Goal: Task Accomplishment & Management: Complete application form

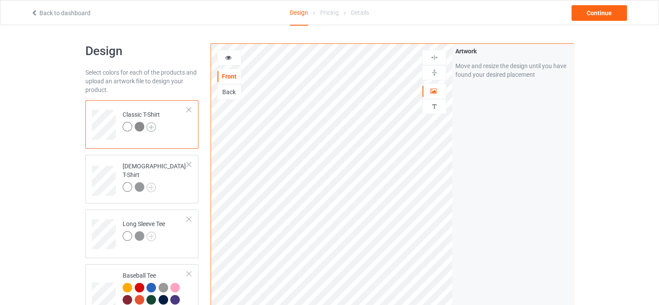
click at [153, 127] on img at bounding box center [151, 127] width 10 height 10
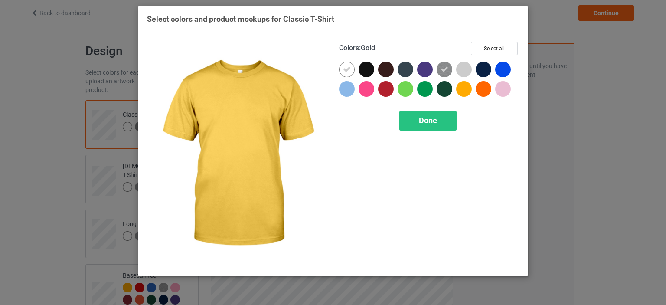
click at [463, 91] on div at bounding box center [464, 89] width 16 height 16
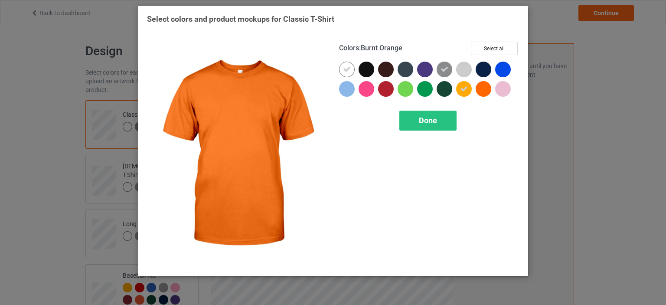
click at [482, 91] on div at bounding box center [483, 89] width 16 height 16
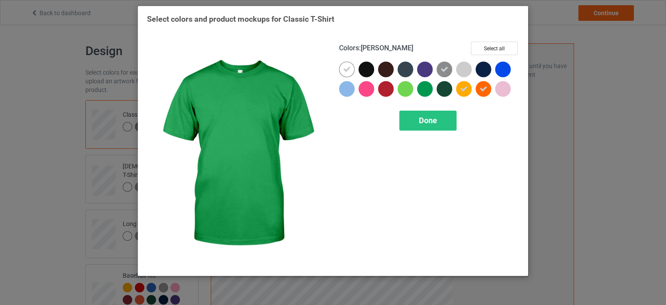
click at [426, 91] on div at bounding box center [425, 89] width 16 height 16
click at [428, 122] on span "Done" at bounding box center [428, 120] width 18 height 9
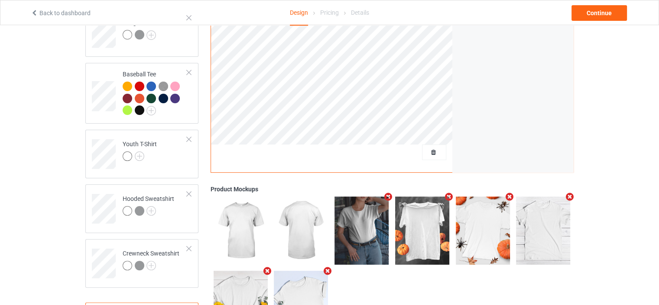
scroll to position [202, 0]
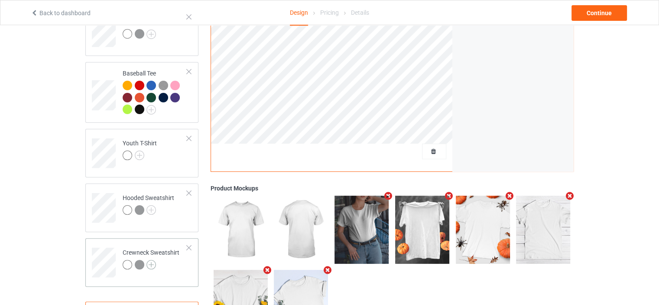
click at [153, 265] on img at bounding box center [151, 265] width 10 height 10
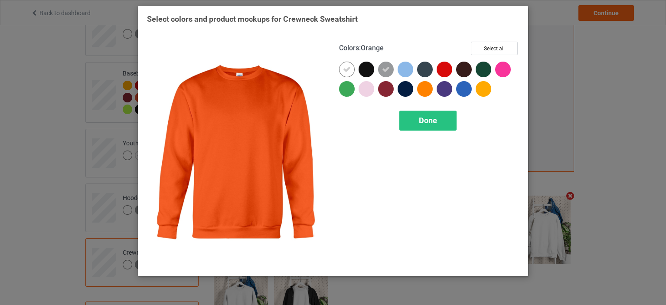
click at [424, 89] on div at bounding box center [425, 89] width 16 height 16
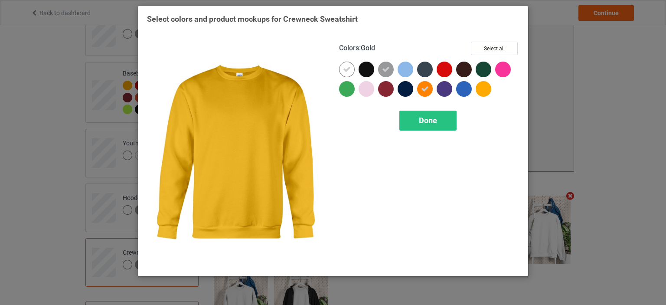
click at [478, 90] on div at bounding box center [483, 89] width 16 height 16
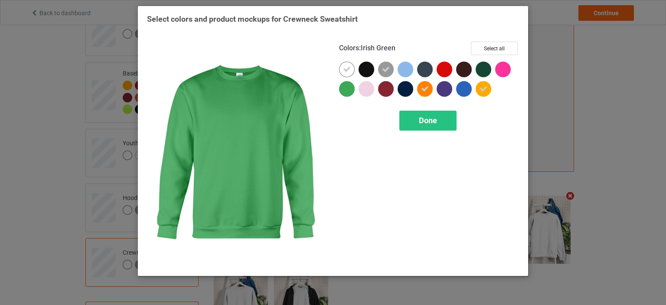
click at [345, 90] on div at bounding box center [347, 89] width 16 height 16
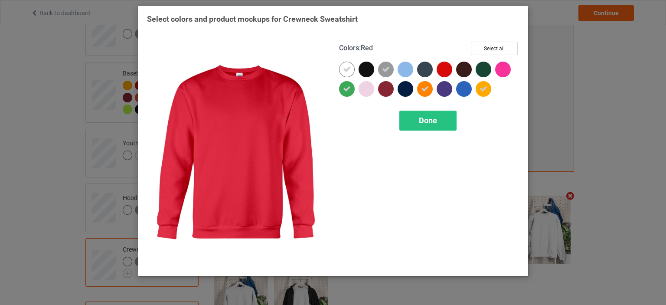
click at [447, 69] on div at bounding box center [444, 70] width 16 height 16
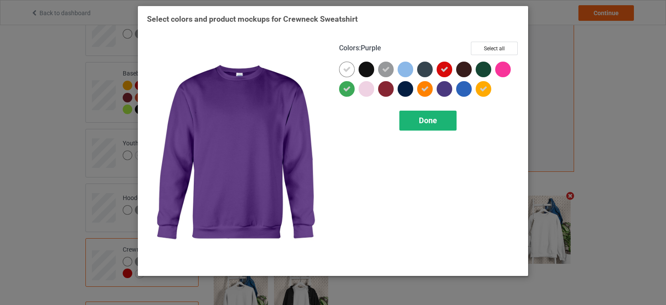
click at [444, 116] on div "Done" at bounding box center [427, 121] width 57 height 20
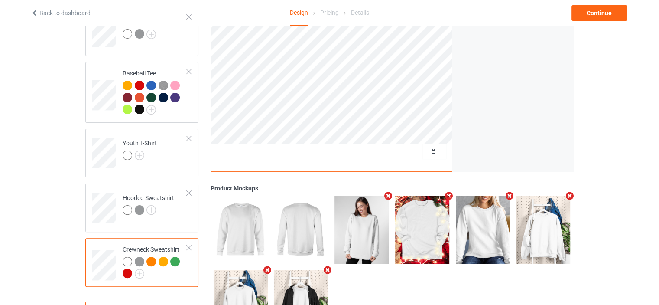
click at [124, 274] on div at bounding box center [128, 273] width 10 height 10
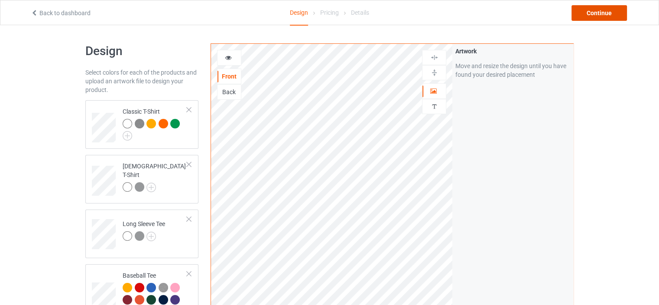
click at [602, 16] on div "Continue" at bounding box center [599, 13] width 55 height 16
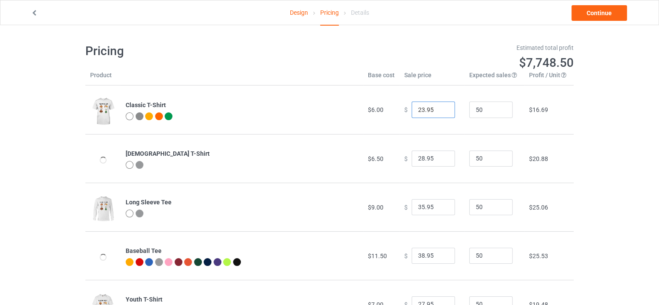
click at [441, 107] on input "23.95" at bounding box center [433, 109] width 43 height 16
click at [441, 107] on input "24.95" at bounding box center [433, 109] width 43 height 16
click at [441, 107] on input "25.95" at bounding box center [433, 109] width 43 height 16
click at [441, 107] on input "26.95" at bounding box center [433, 109] width 43 height 16
click at [441, 107] on input "27.95" at bounding box center [433, 109] width 43 height 16
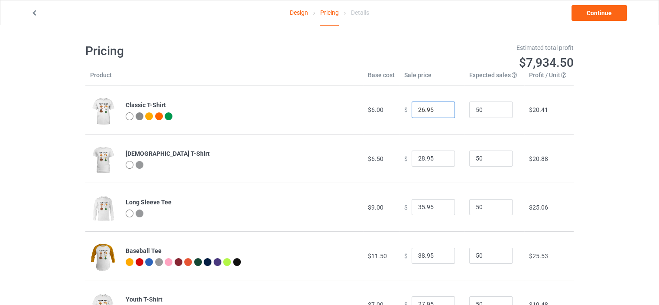
type input "26.95"
click at [440, 111] on input "26.95" at bounding box center [433, 109] width 43 height 16
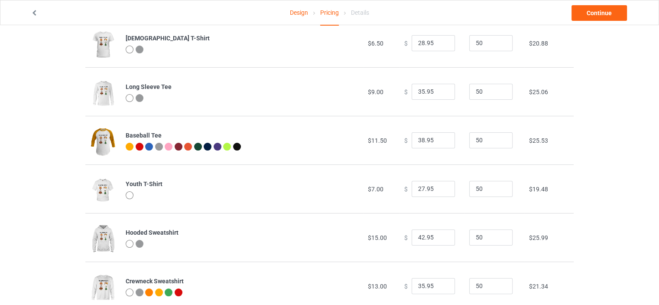
scroll to position [139, 0]
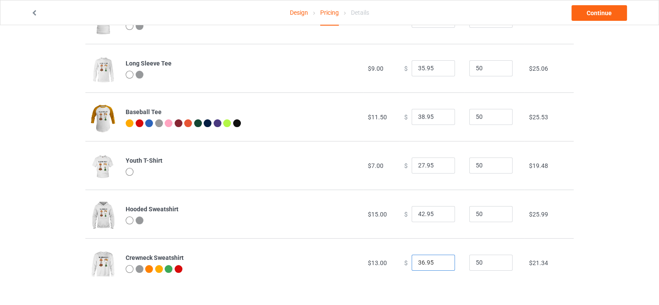
click at [440, 260] on input "36.95" at bounding box center [433, 262] width 43 height 16
click at [440, 260] on input "37.95" at bounding box center [433, 262] width 43 height 16
click at [440, 260] on input "38.95" at bounding box center [433, 262] width 43 height 16
type input "39.95"
click at [440, 260] on input "39.95" at bounding box center [433, 262] width 43 height 16
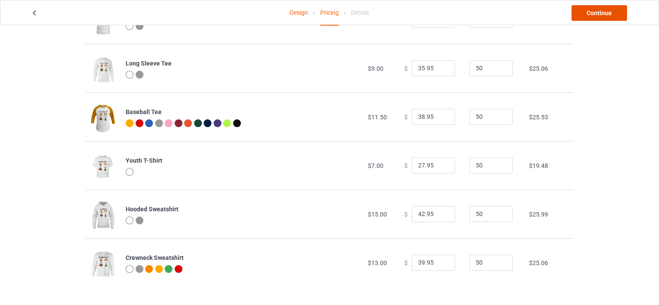
click at [593, 10] on link "Continue" at bounding box center [599, 13] width 55 height 16
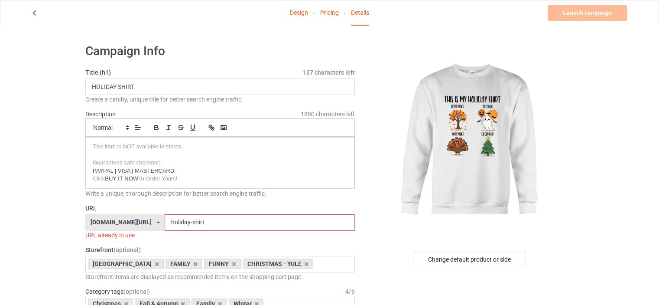
click at [127, 220] on div "[DOMAIN_NAME][URL]" at bounding box center [121, 222] width 61 height 6
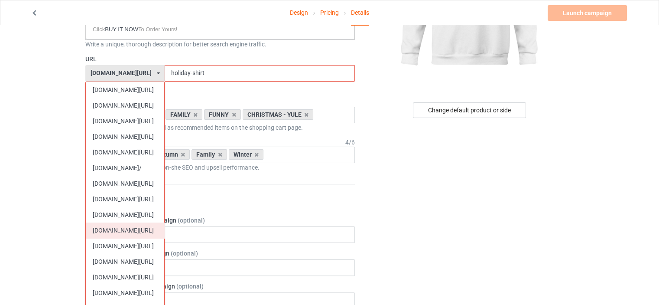
scroll to position [173, 0]
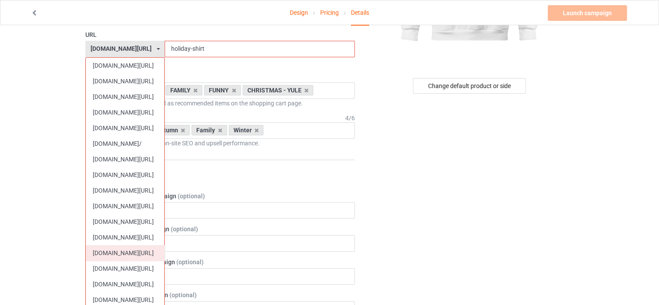
click at [123, 246] on div "[DOMAIN_NAME][URL]" at bounding box center [125, 253] width 78 height 16
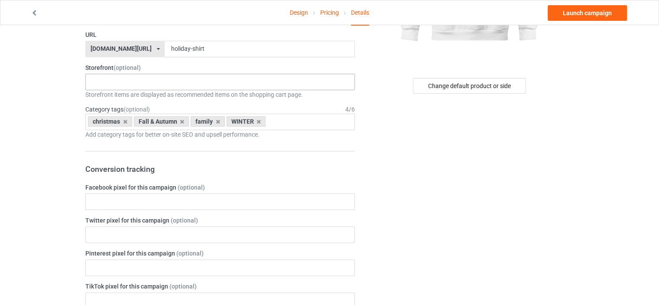
click at [116, 83] on div "TOMTE - SWEDISH GNOME I LOVE MY SWEDISH HERITAGE CHRISTMAS SALE SWEDISH PRIDE S…" at bounding box center [220, 82] width 270 height 16
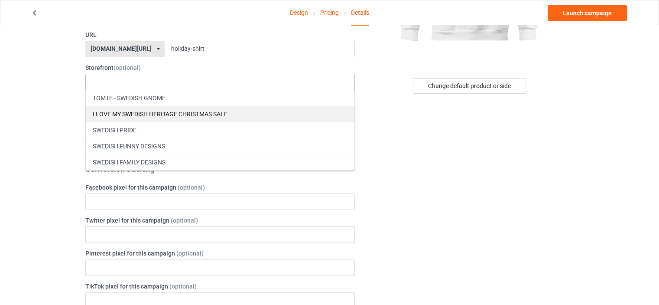
click at [175, 107] on div "I LOVE MY SWEDISH HERITAGE CHRISTMAS SALE" at bounding box center [220, 114] width 269 height 16
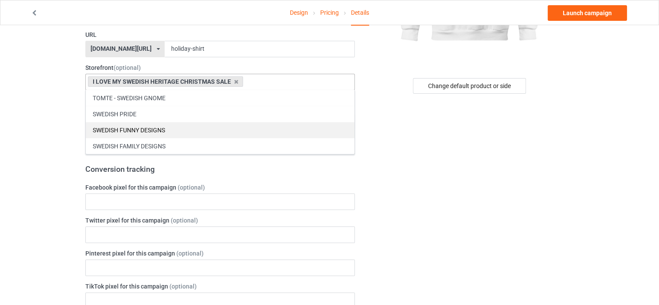
click at [161, 128] on div "SWEDISH FUNNY DESIGNS" at bounding box center [220, 130] width 269 height 16
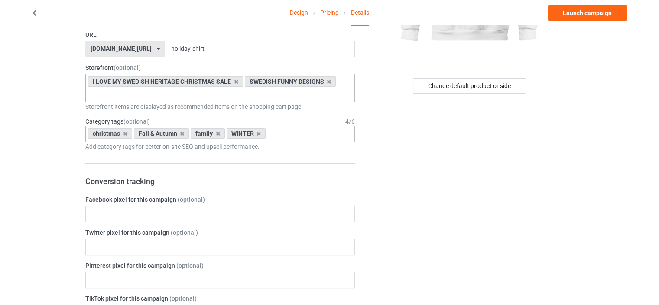
click at [269, 133] on input "text" at bounding box center [274, 133] width 13 height 7
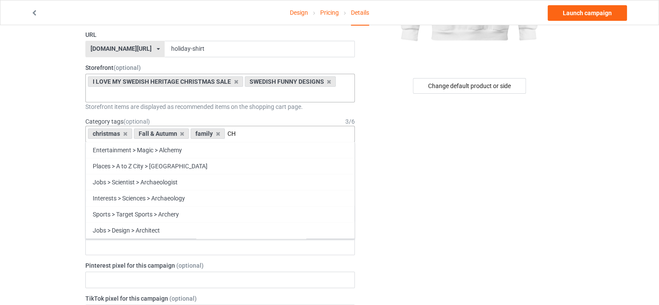
type input "C"
click at [125, 133] on icon at bounding box center [125, 134] width 4 height 6
click at [127, 133] on icon at bounding box center [125, 134] width 4 height 6
click at [182, 133] on icon at bounding box center [182, 134] width 4 height 6
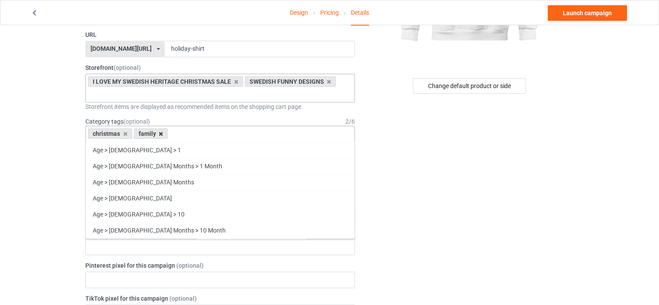
click at [160, 132] on icon at bounding box center [161, 134] width 4 height 6
click at [125, 133] on icon at bounding box center [125, 134] width 4 height 6
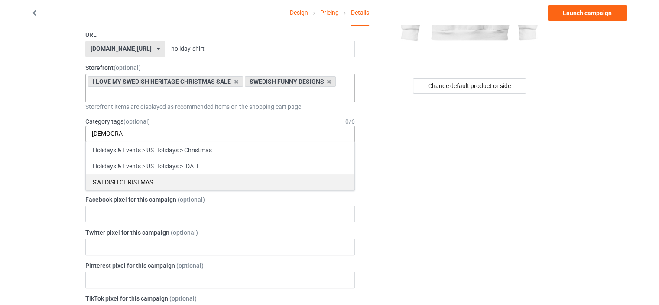
type input "[DEMOGRAPHIC_DATA]"
click at [133, 177] on div "SWEDISH CHRISTMAS" at bounding box center [220, 182] width 269 height 16
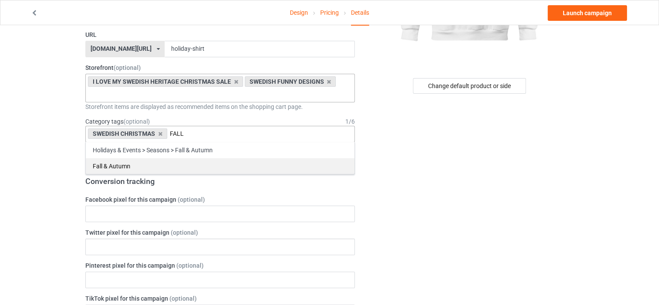
type input "FALL"
click at [132, 164] on div "Fall & Autumn" at bounding box center [220, 166] width 269 height 16
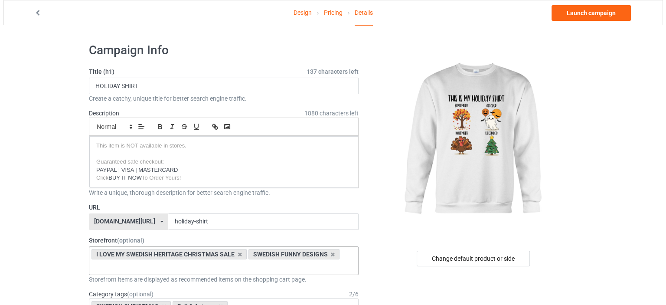
scroll to position [0, 0]
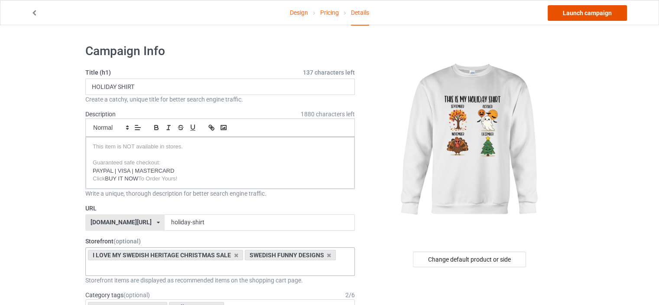
click at [568, 16] on link "Launch campaign" at bounding box center [587, 13] width 79 height 16
